Goal: Task Accomplishment & Management: Use online tool/utility

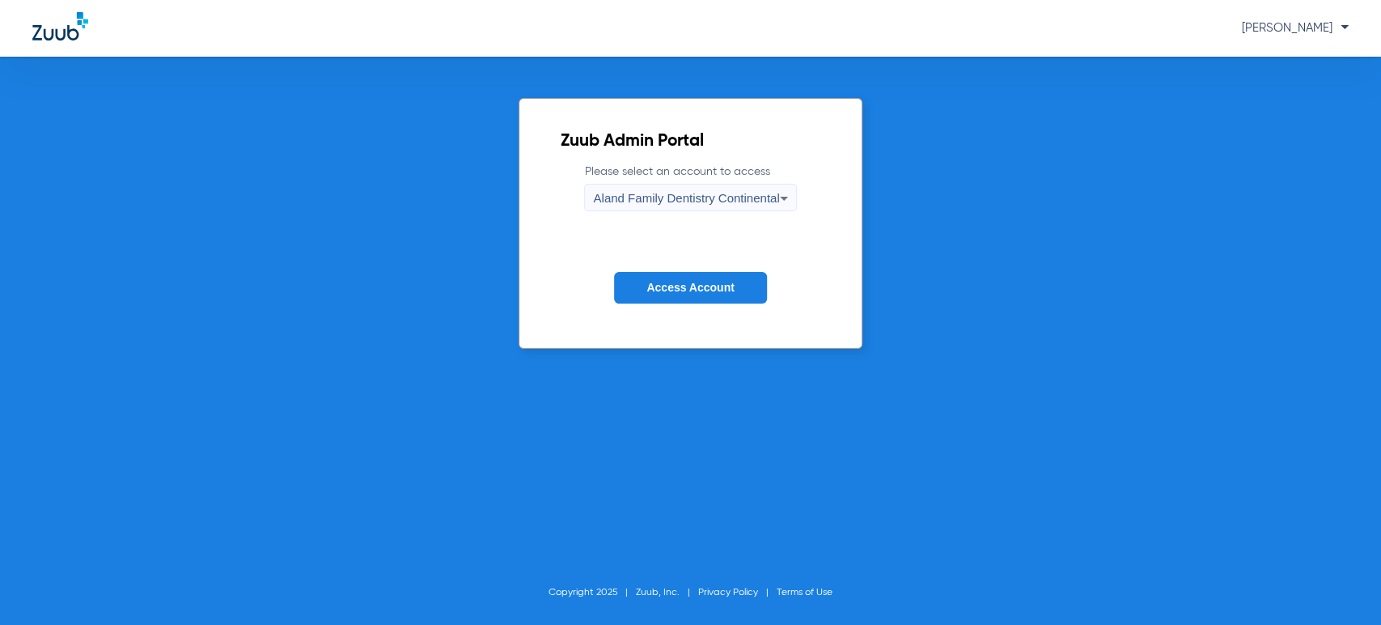
click at [49, 162] on div "Zuub Admin Portal Please select an account to access Aland Family Dentistry Con…" at bounding box center [690, 341] width 1381 height 568
click at [733, 197] on span "Aland Family Dentistry Continental" at bounding box center [686, 198] width 186 height 14
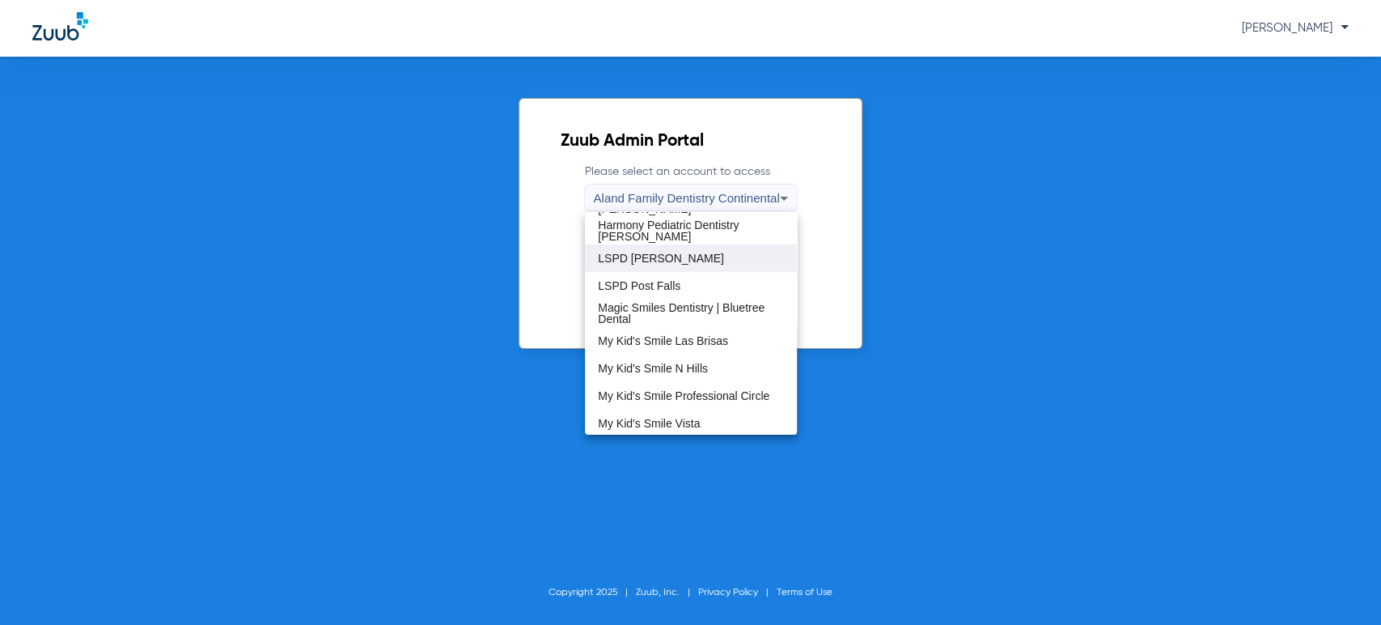
scroll to position [359, 0]
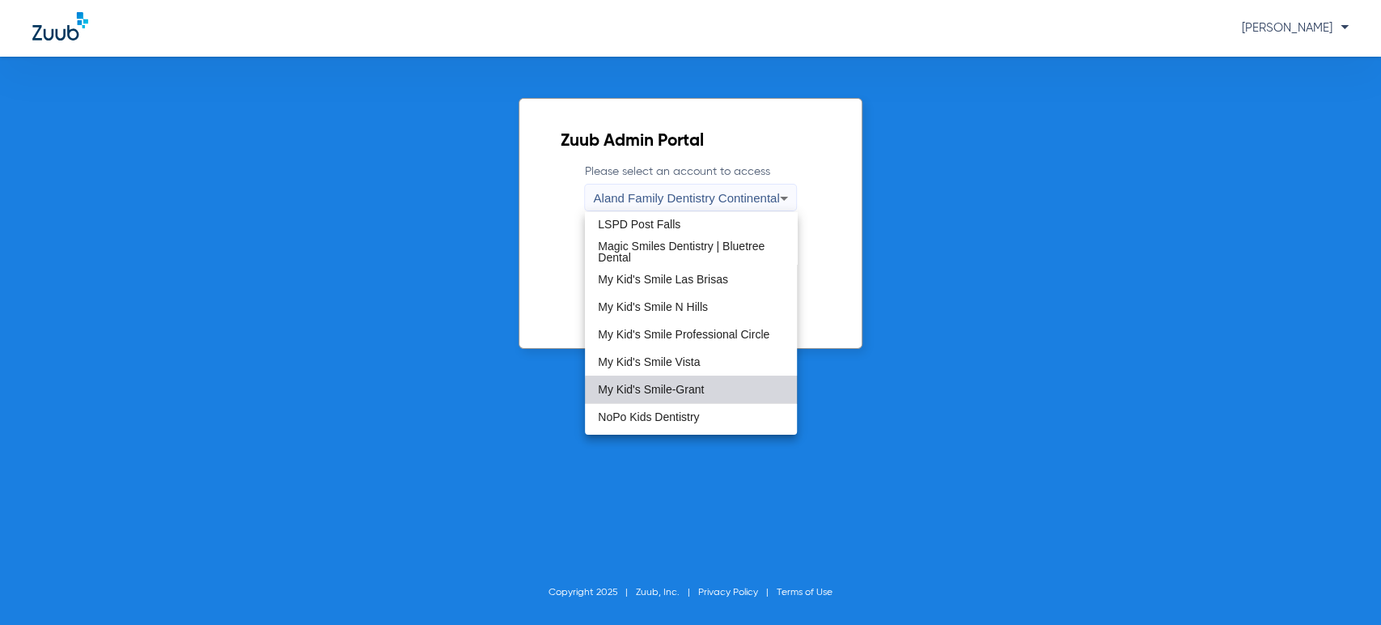
click at [701, 392] on span "My Kid's Smile-Grant" at bounding box center [651, 388] width 106 height 11
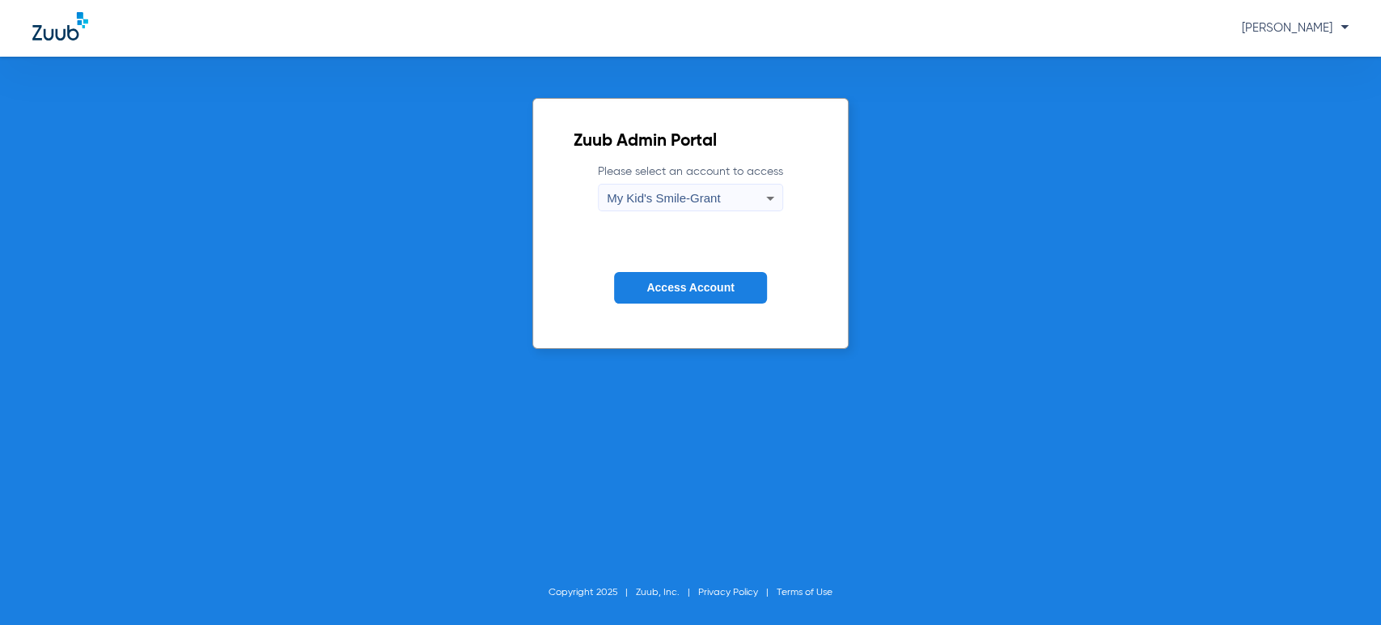
click at [679, 273] on button "Access Account" at bounding box center [690, 288] width 152 height 32
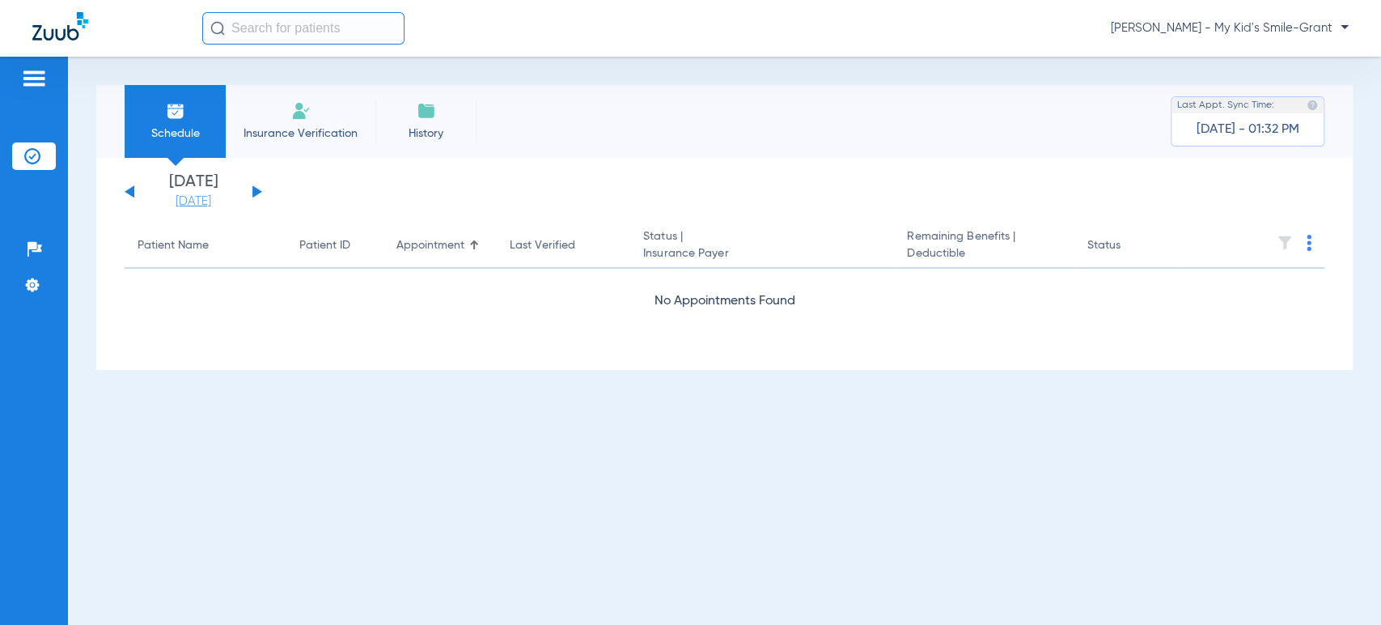
click at [197, 199] on link "[DATE]" at bounding box center [193, 201] width 97 height 16
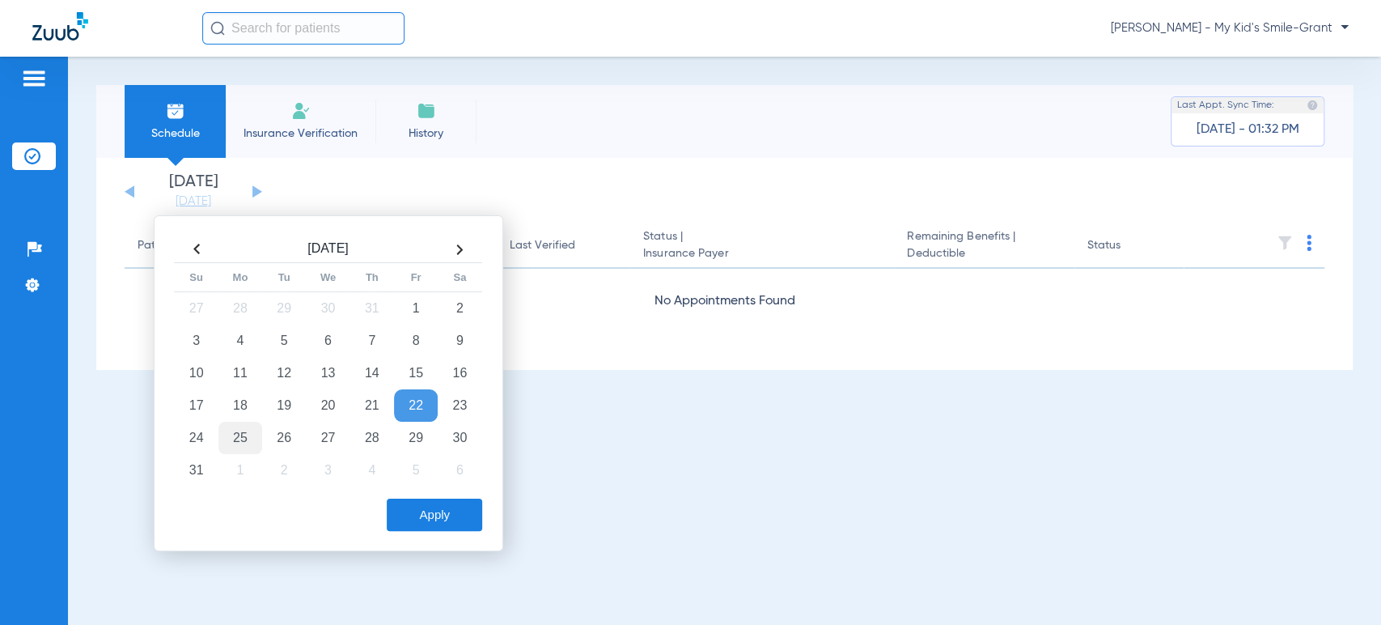
click at [240, 434] on td "25" at bounding box center [240, 437] width 44 height 32
click at [423, 498] on button "Apply" at bounding box center [434, 514] width 95 height 32
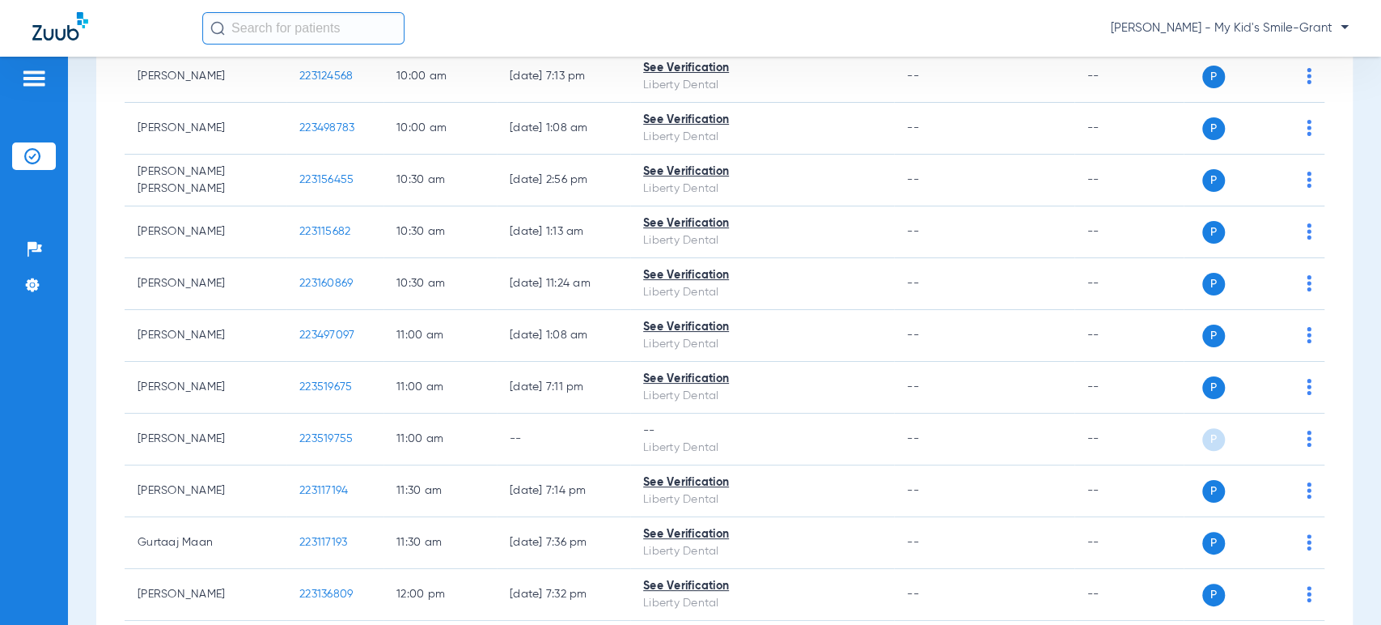
scroll to position [989, 0]
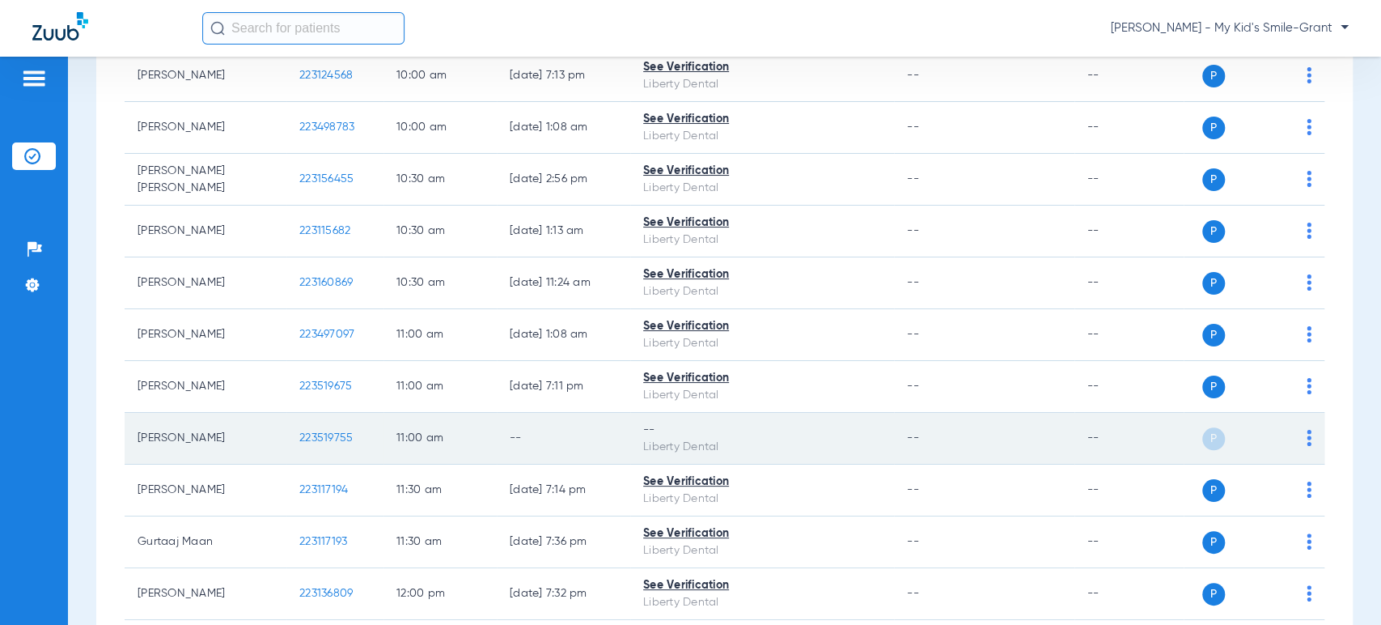
click at [1306, 438] on img at bounding box center [1308, 438] width 5 height 16
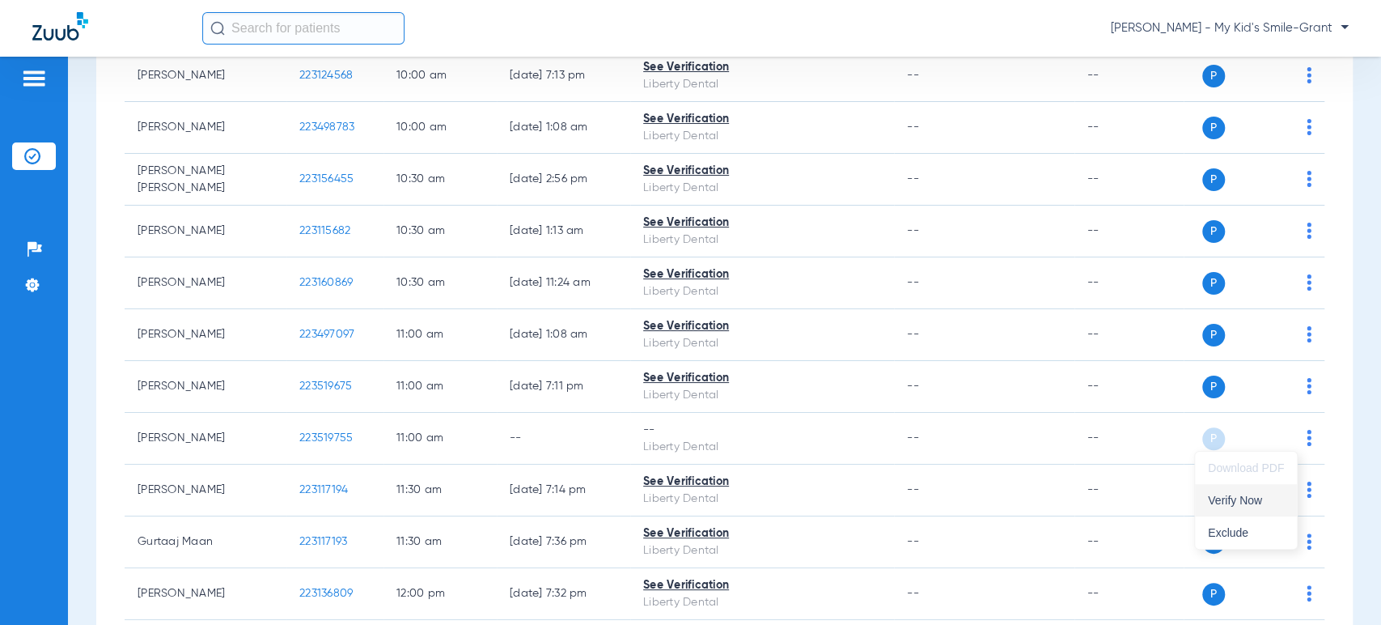
click at [1243, 504] on span "Verify Now" at bounding box center [1246, 499] width 76 height 11
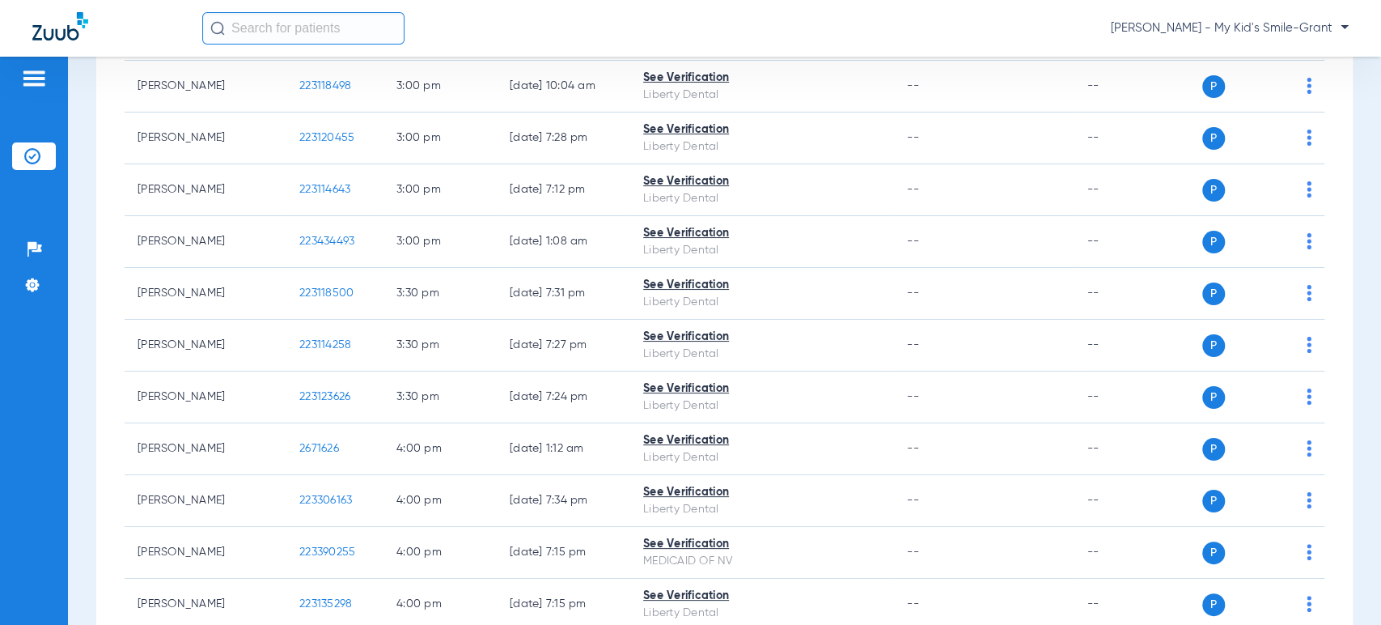
scroll to position [2157, 0]
